Goal: Information Seeking & Learning: Learn about a topic

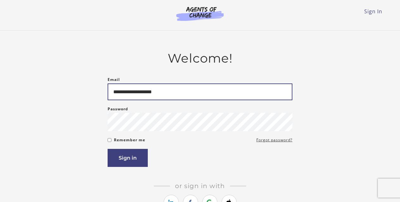
type input "**********"
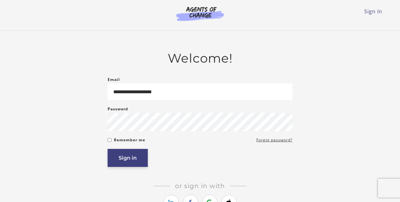
click at [121, 163] on button "Sign in" at bounding box center [128, 158] width 40 height 18
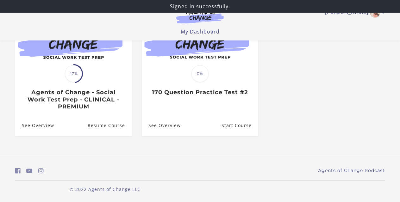
scroll to position [88, 0]
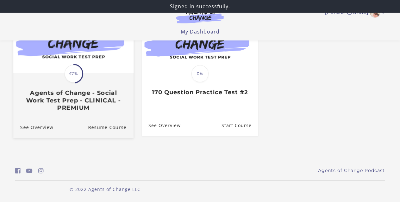
click at [77, 82] on span "47%" at bounding box center [74, 74] width 18 height 18
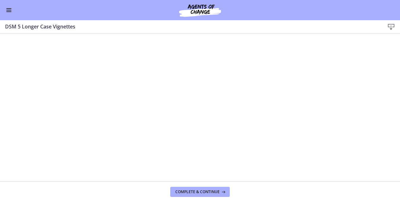
click at [11, 11] on button "Enable menu" at bounding box center [9, 10] width 8 height 8
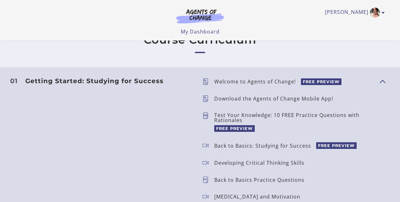
scroll to position [379, 0]
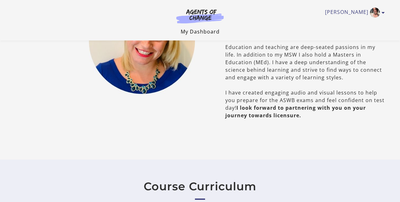
click at [204, 31] on link "My Dashboard" at bounding box center [200, 31] width 39 height 7
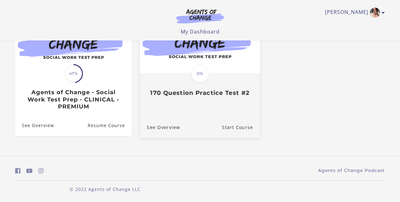
scroll to position [88, 0]
click at [207, 79] on span "0%" at bounding box center [200, 74] width 18 height 18
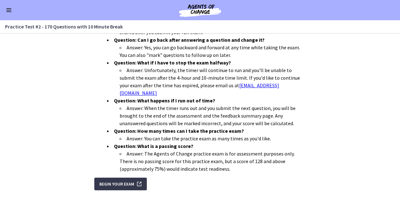
scroll to position [226, 0]
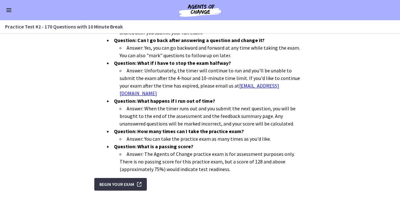
click at [118, 181] on span "Begin Your Exam" at bounding box center [116, 185] width 35 height 8
